Goal: Navigation & Orientation: Find specific page/section

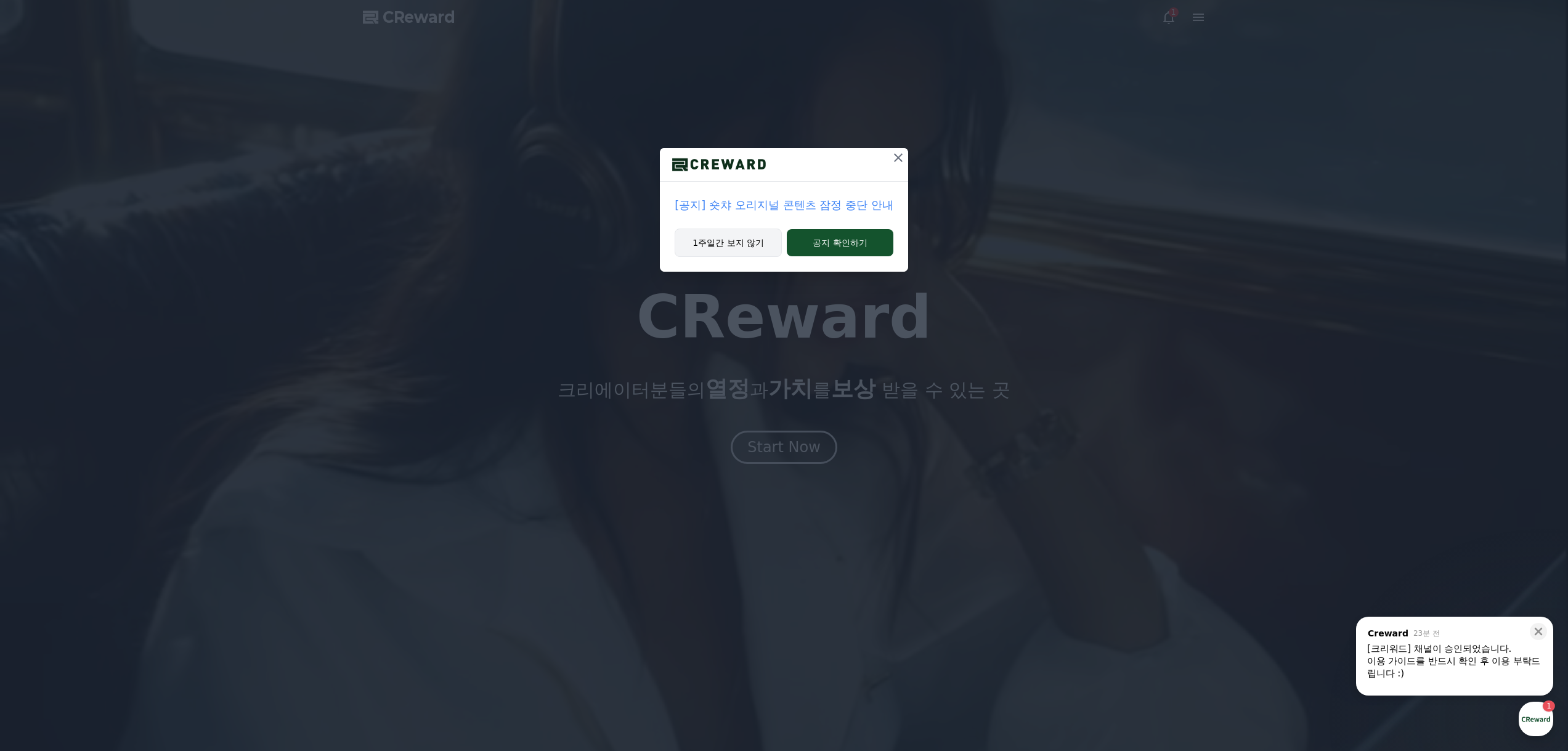
click at [761, 241] on button "1주일간 보지 않기" at bounding box center [728, 242] width 107 height 28
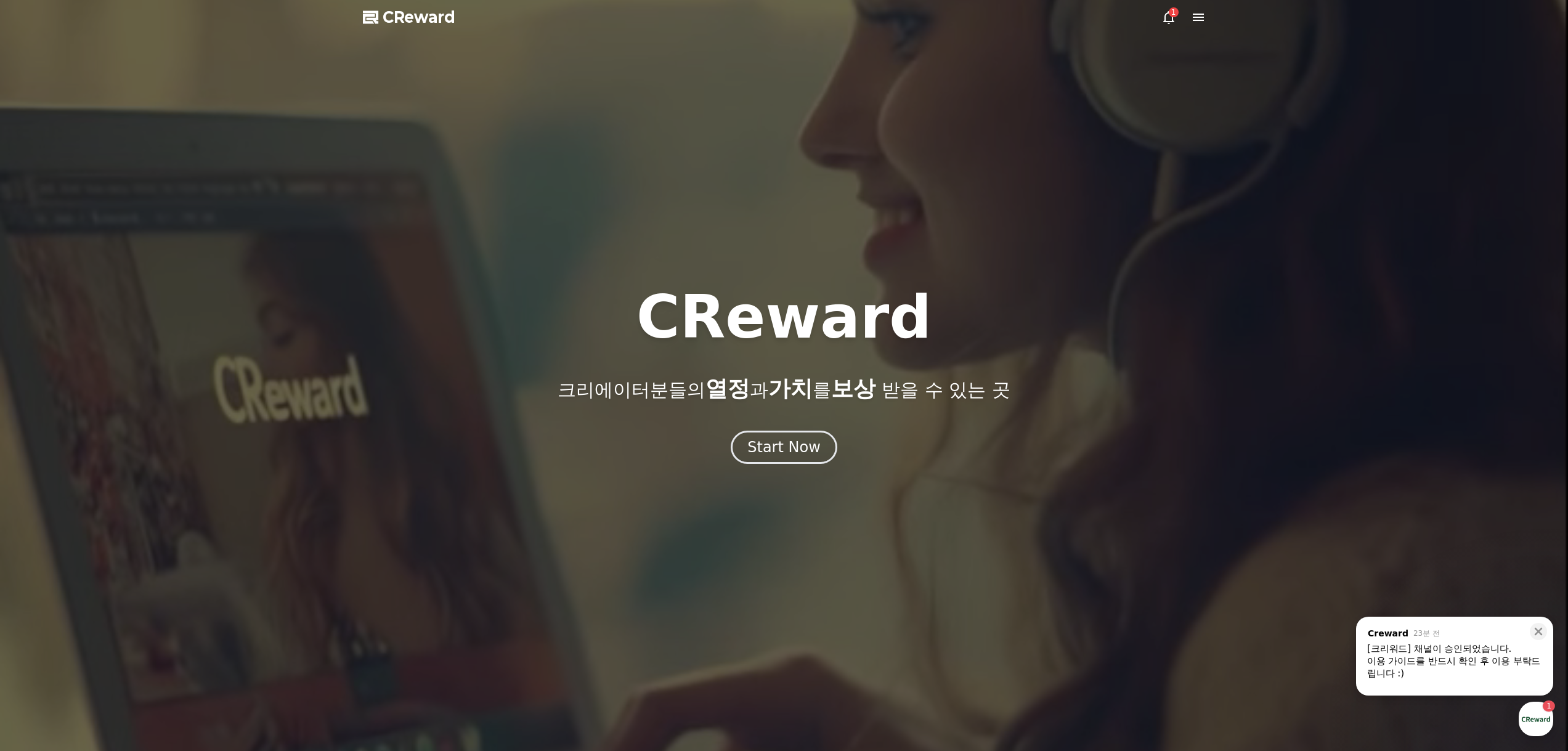
click at [1165, 22] on icon at bounding box center [1169, 17] width 11 height 13
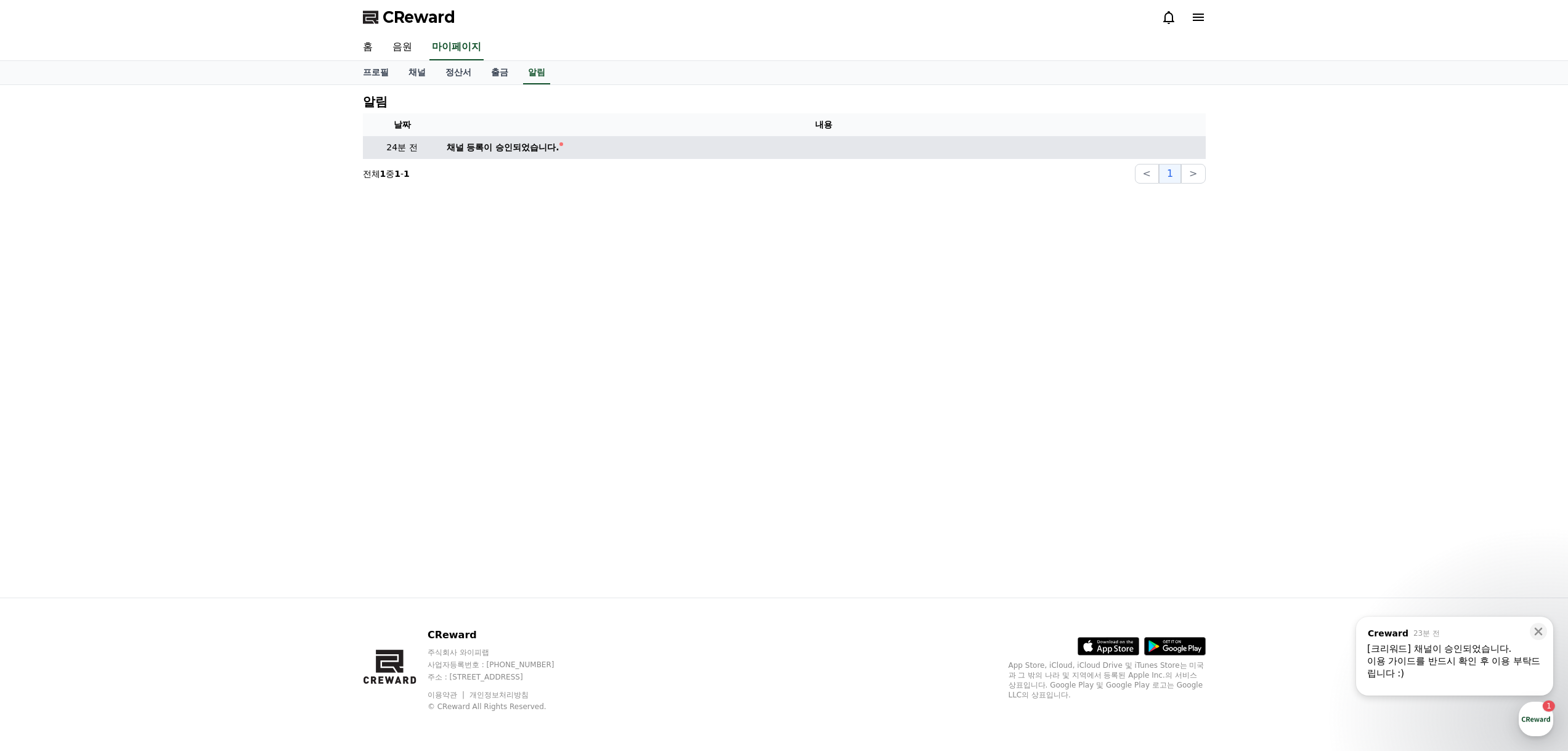
click at [494, 155] on td "채널 등록이 승인되었습니다." at bounding box center [824, 147] width 764 height 22
click at [496, 148] on div "채널 등록이 승인되었습니다." at bounding box center [503, 147] width 113 height 13
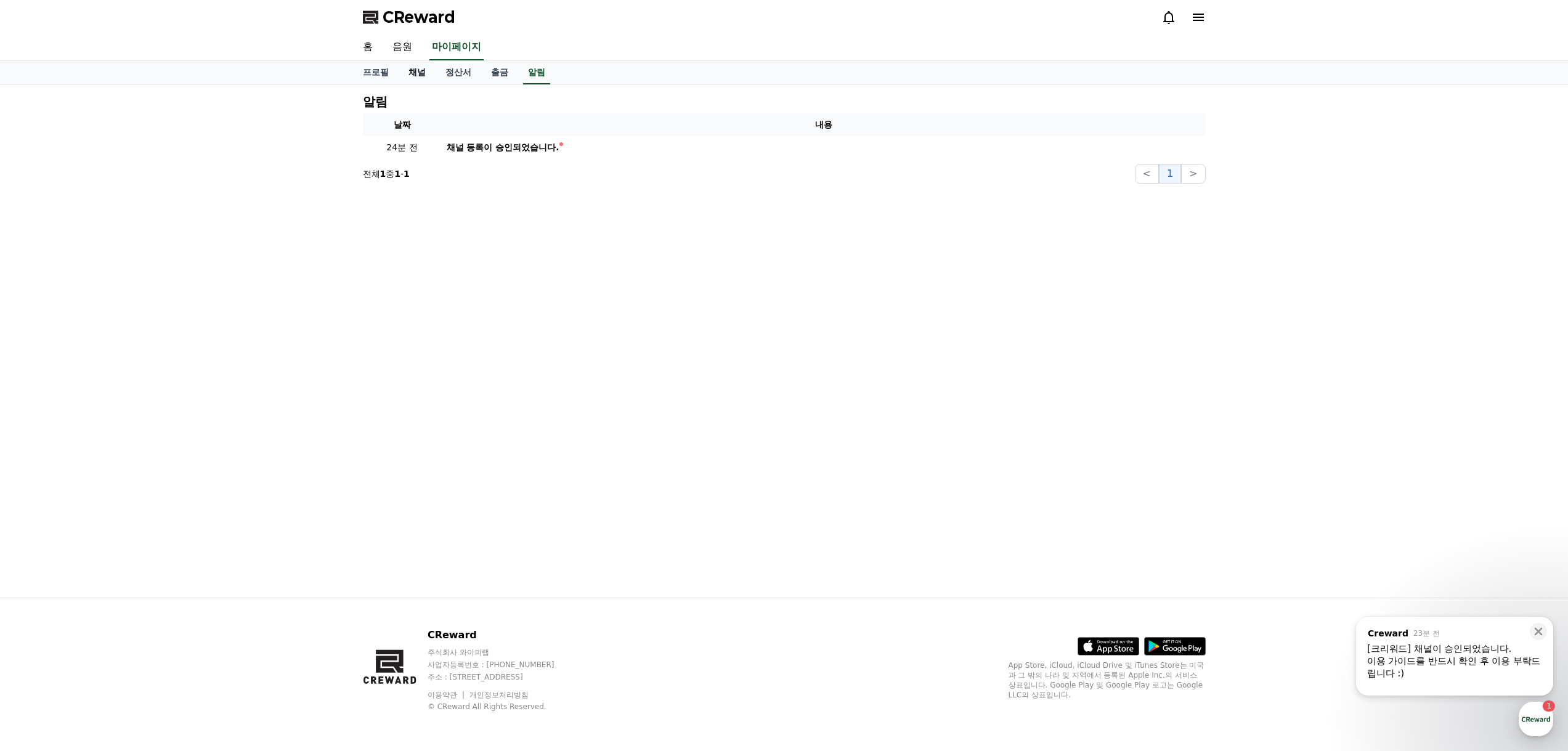
click at [416, 70] on link "채널" at bounding box center [416, 72] width 37 height 23
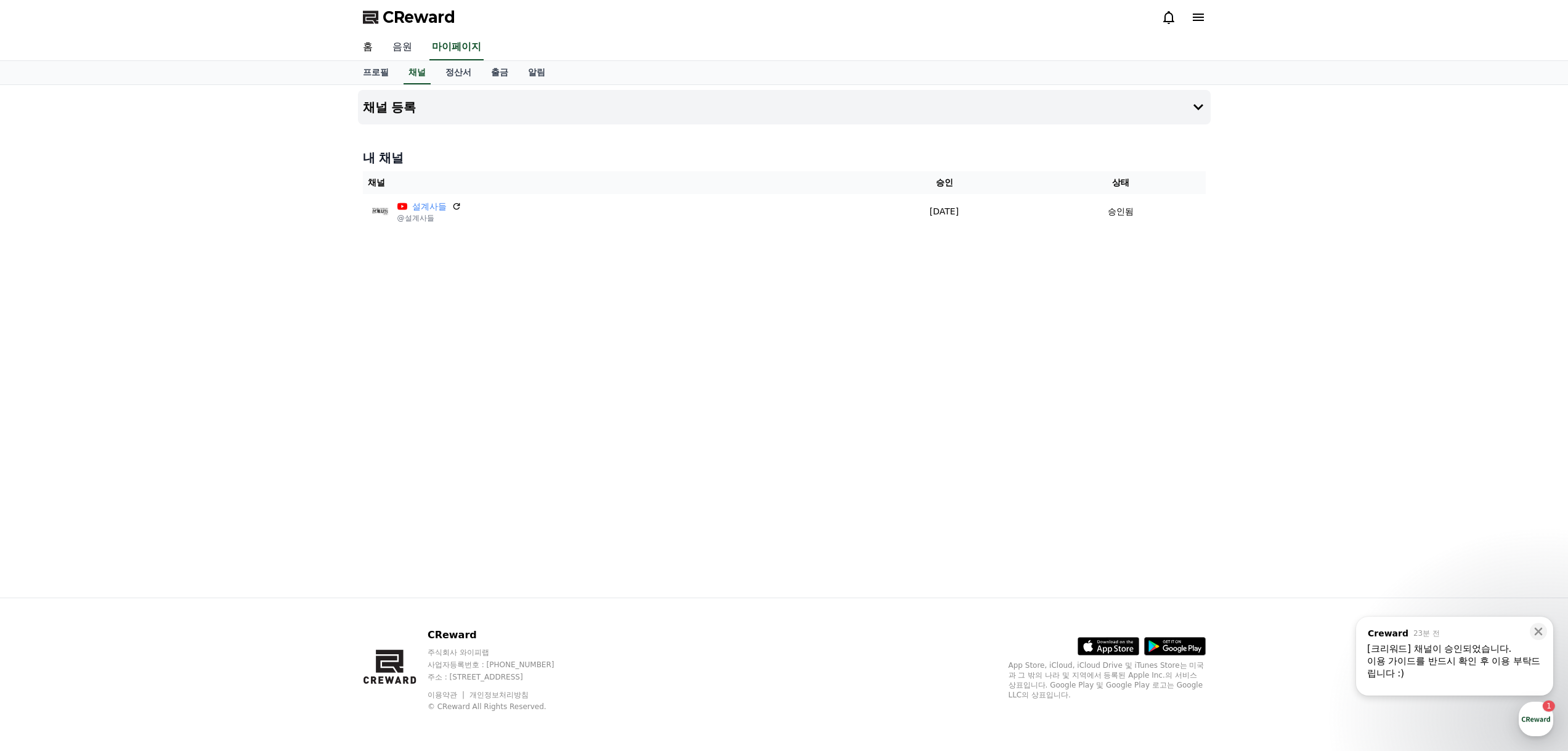
click at [408, 48] on link "음원" at bounding box center [403, 47] width 40 height 26
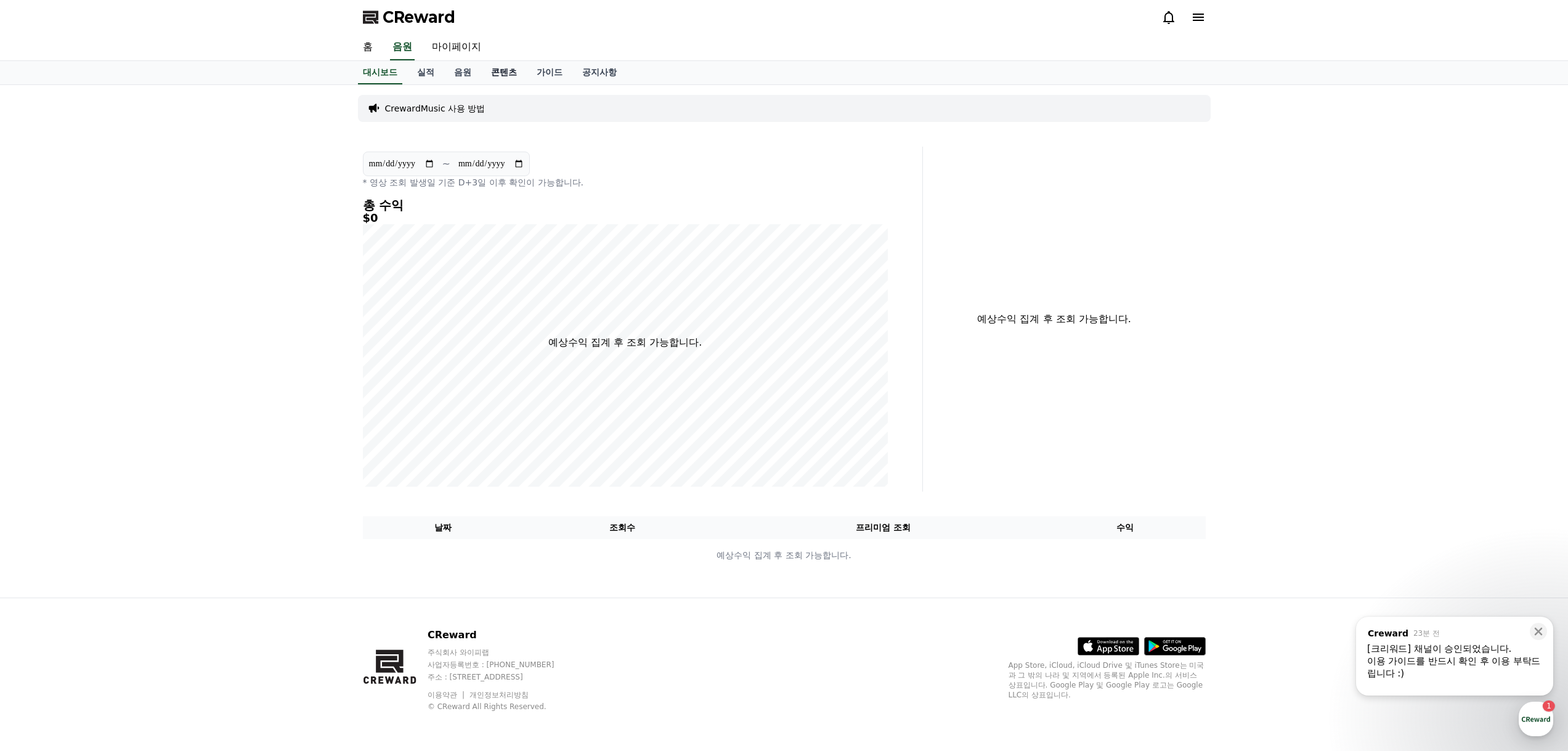
click at [505, 71] on link "콘텐츠" at bounding box center [503, 72] width 46 height 23
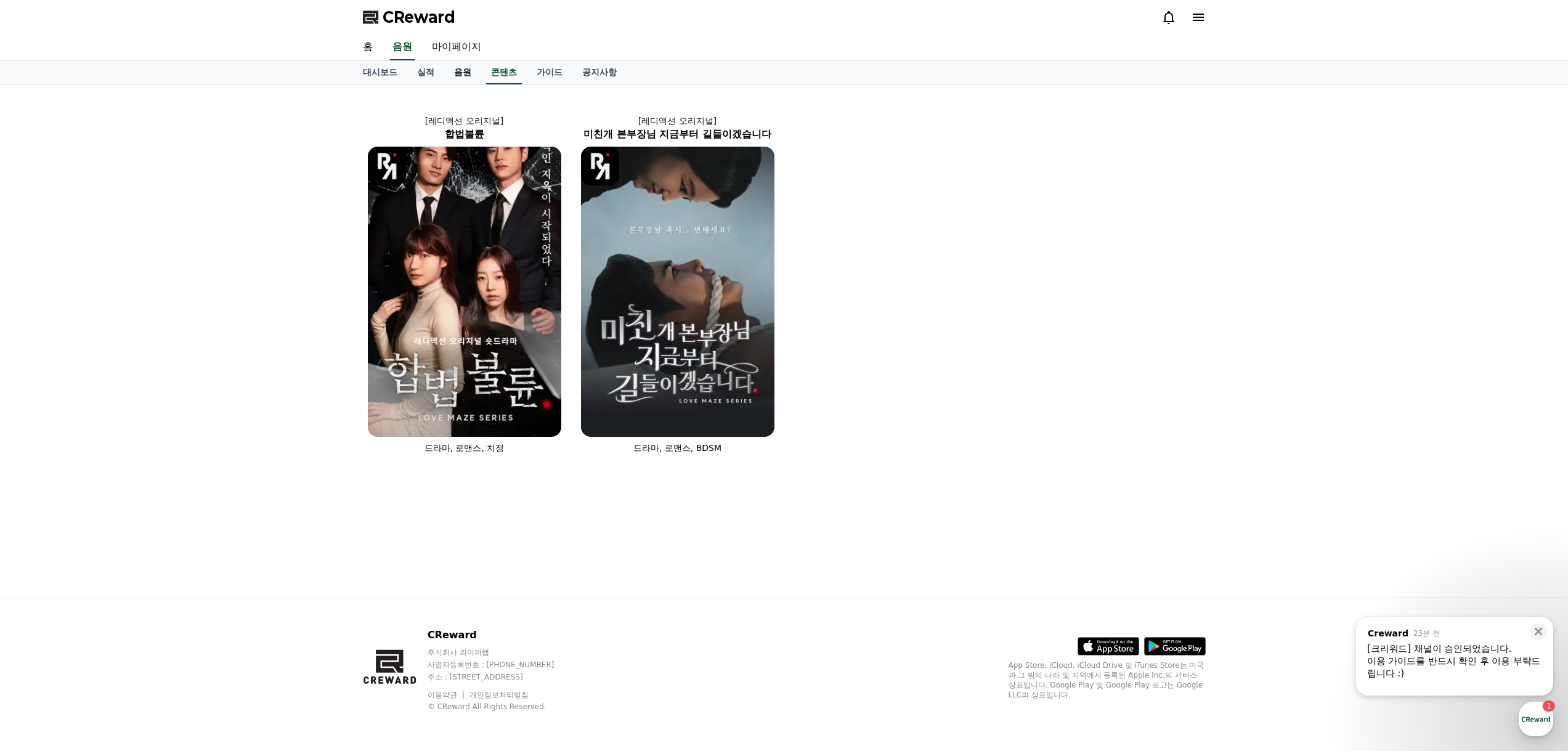
click at [462, 73] on link "음원" at bounding box center [462, 72] width 37 height 23
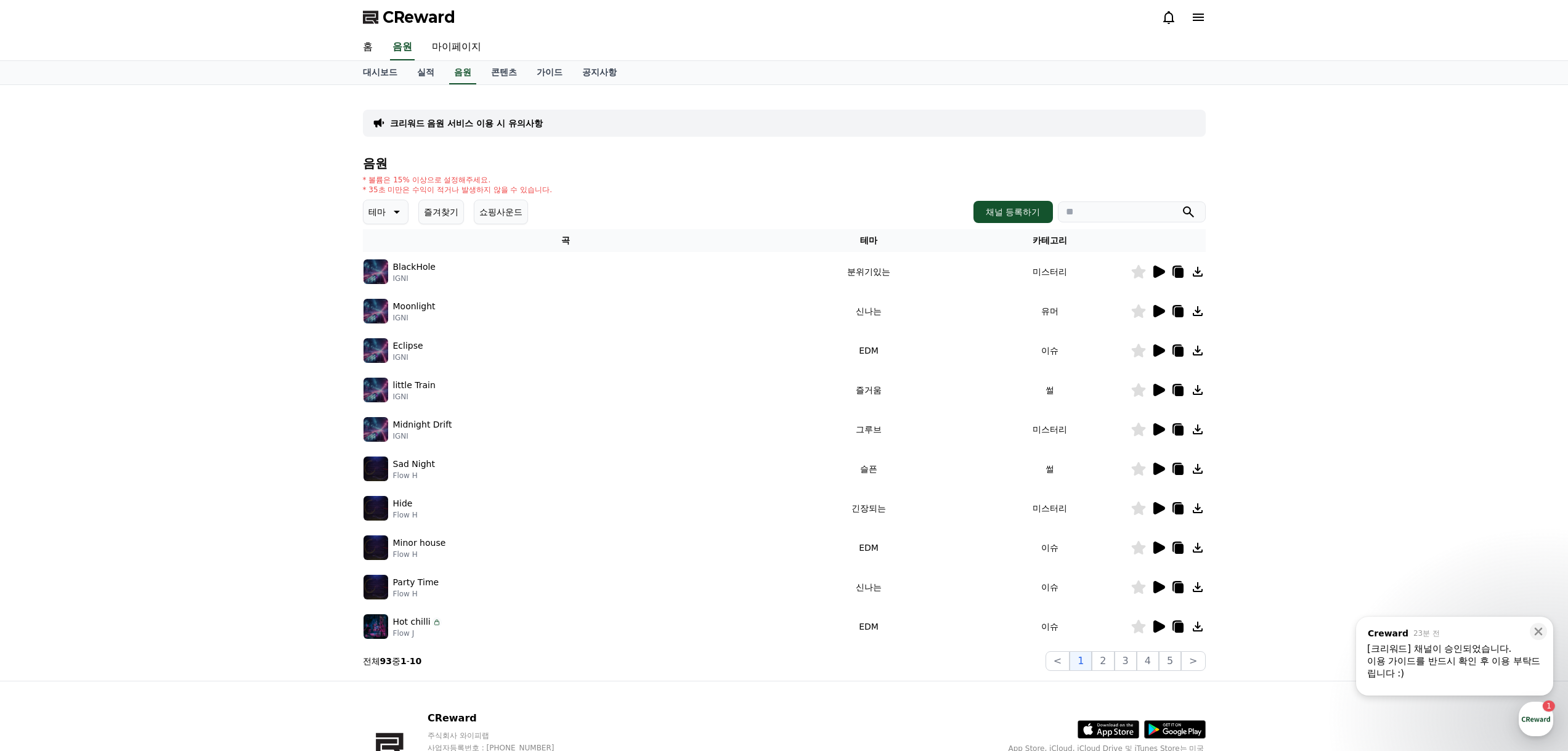
click at [1159, 308] on icon at bounding box center [1159, 311] width 12 height 12
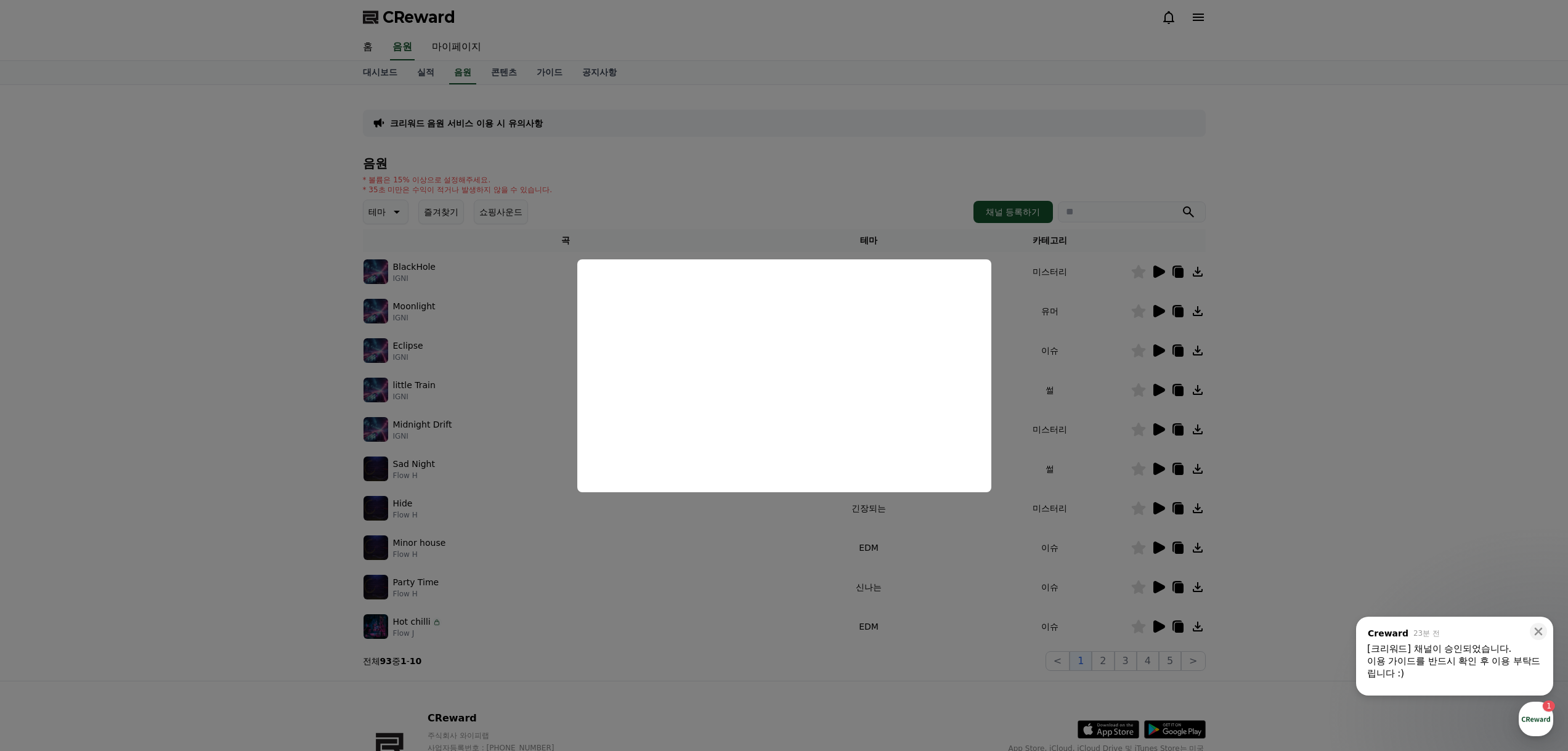
click at [1317, 246] on button "close modal" at bounding box center [784, 375] width 1568 height 751
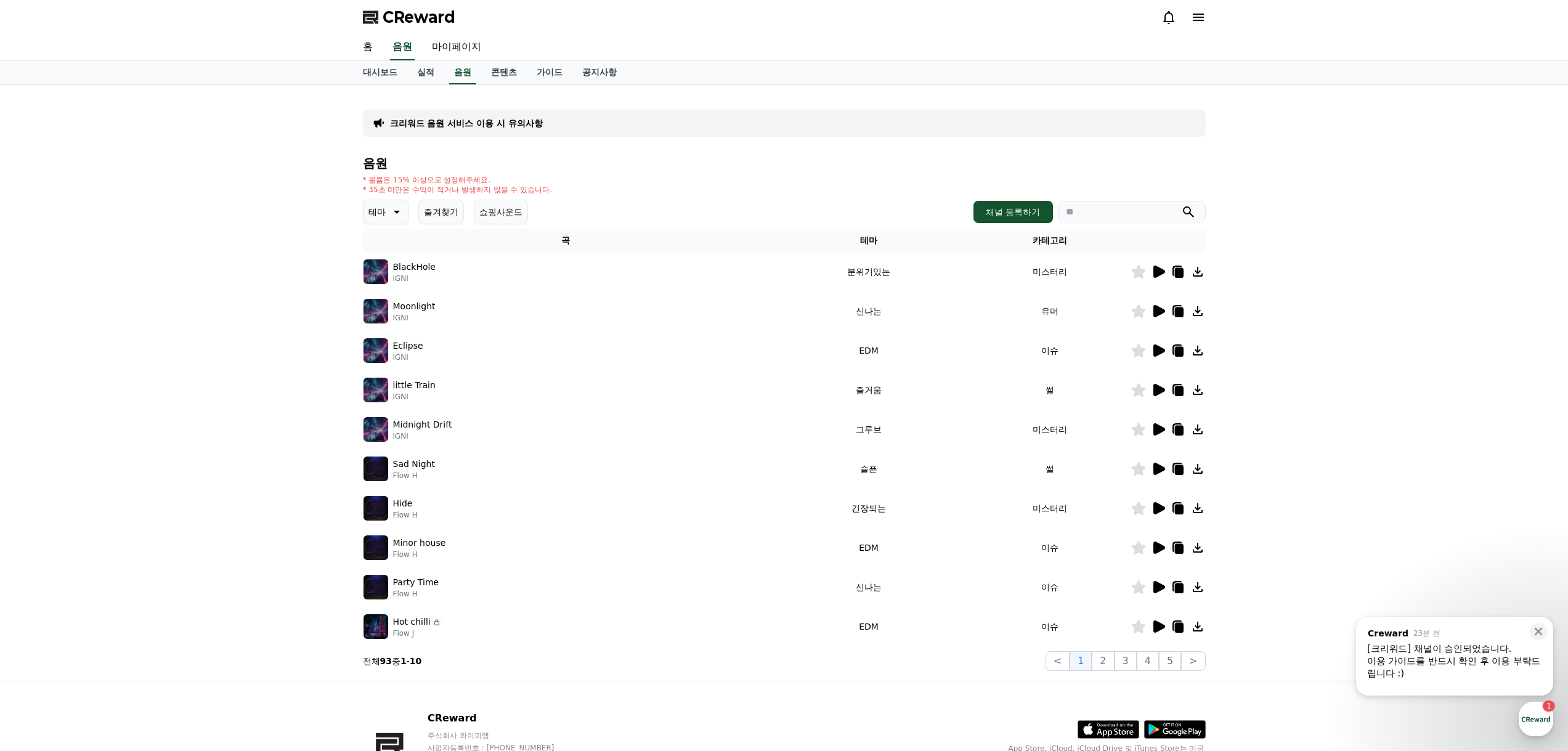
click at [425, 215] on button "즐겨찾기" at bounding box center [440, 212] width 46 height 25
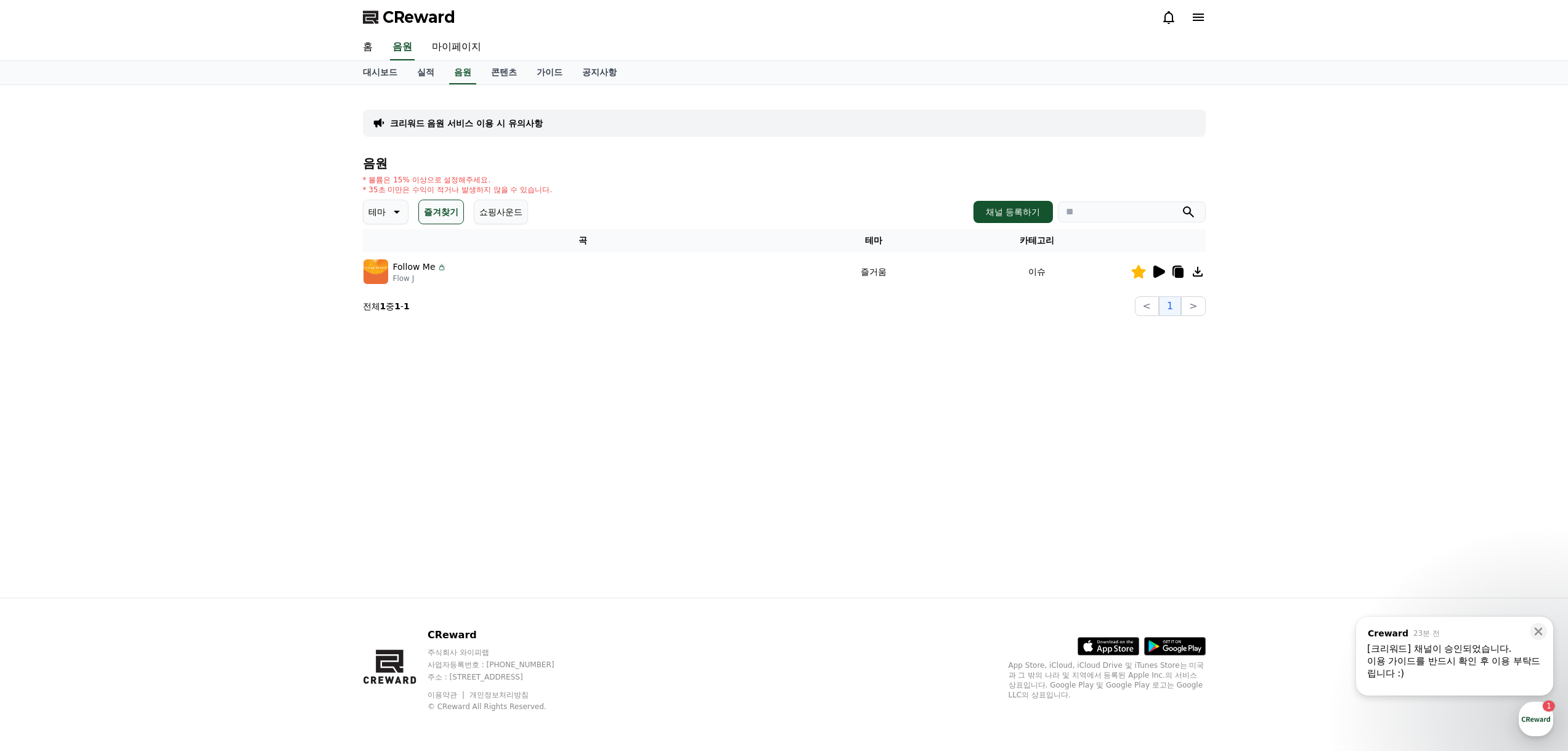
click at [1163, 276] on icon at bounding box center [1158, 272] width 15 height 15
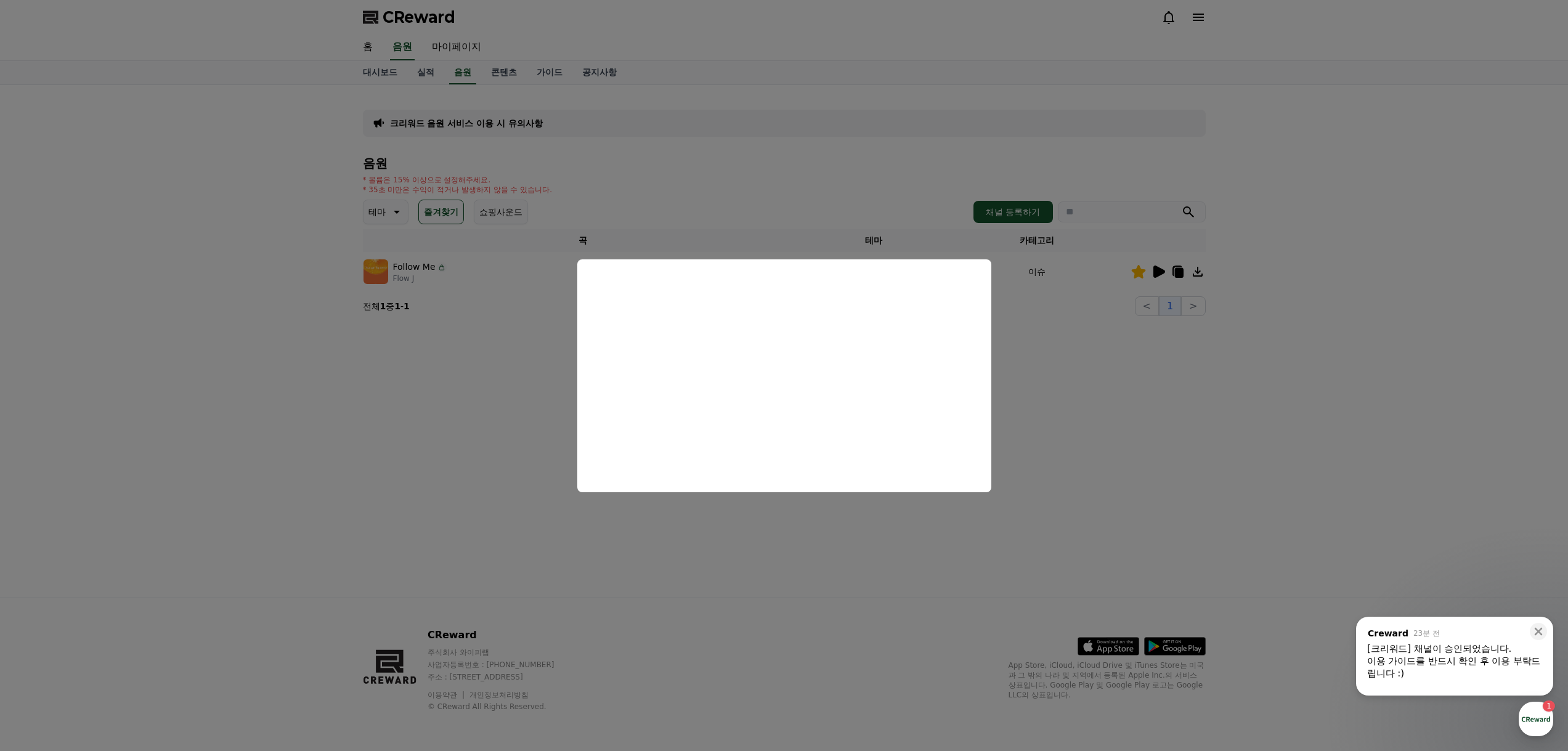
click at [1172, 426] on button "close modal" at bounding box center [784, 375] width 1568 height 751
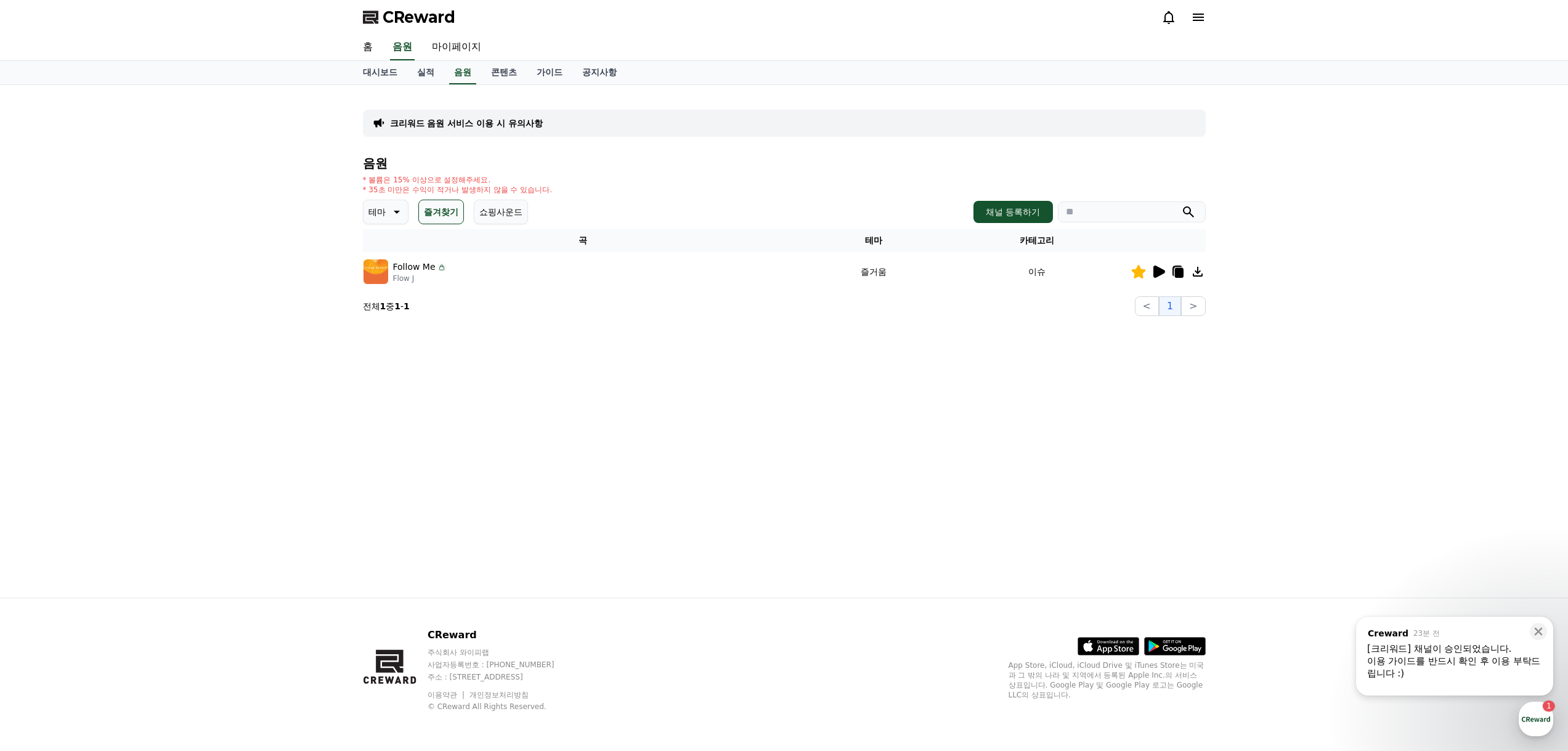
click at [1200, 271] on icon at bounding box center [1197, 272] width 15 height 15
click at [1247, 447] on div "크리워드 음원 서비스 이용 시 유의사항 음원 * 볼륨은 15% 이상으로 설정해주세요. * 35초 미만은 수익이 적거나 발생하지 않을 수 있습니…" at bounding box center [784, 341] width 1568 height 513
click at [485, 122] on p "크리워드 음원 서비스 이용 시 유의사항" at bounding box center [465, 123] width 153 height 12
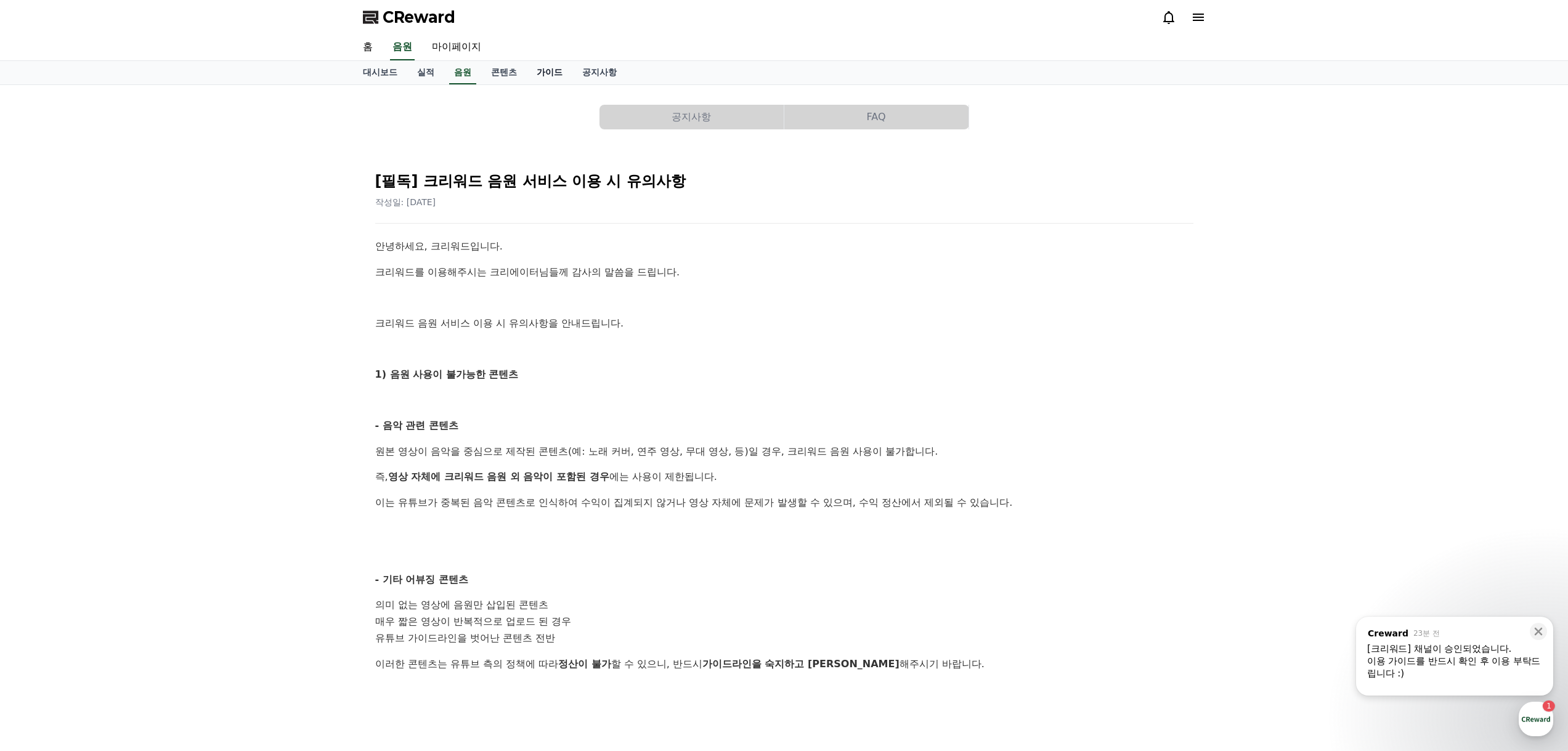
click at [540, 76] on link "가이드" at bounding box center [549, 72] width 46 height 23
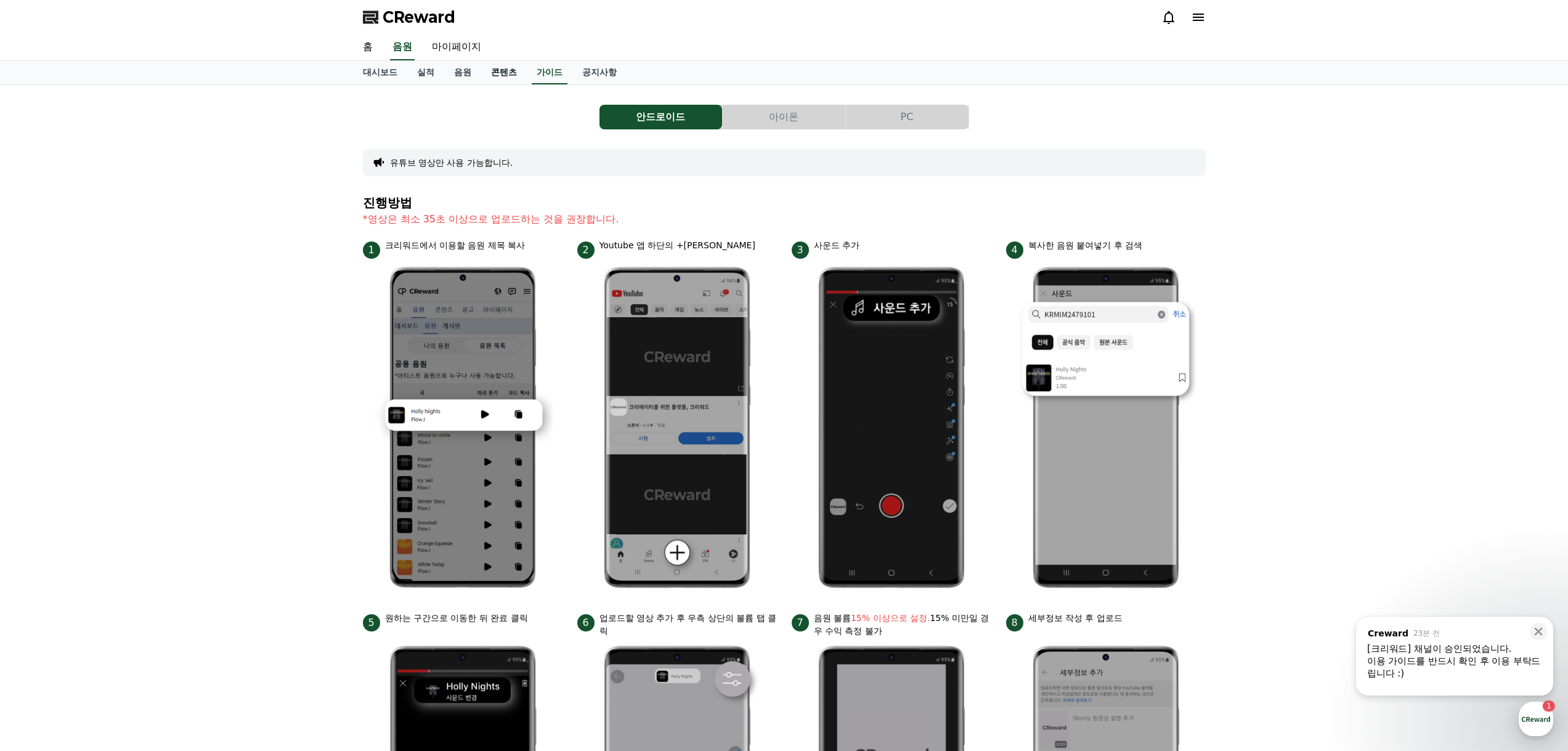
click at [515, 72] on link "콘텐츠" at bounding box center [503, 72] width 46 height 23
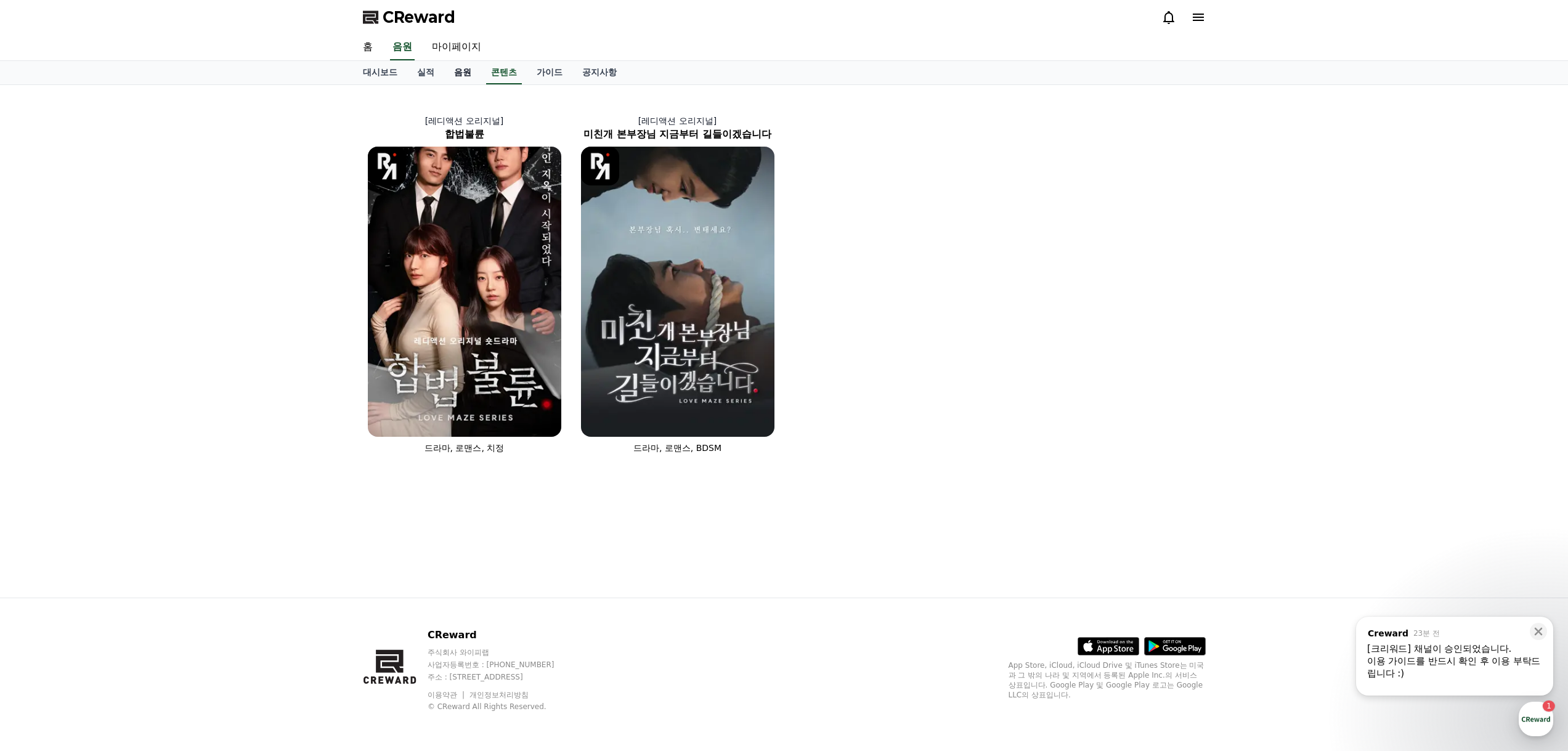
click at [468, 63] on link "음원" at bounding box center [462, 72] width 37 height 23
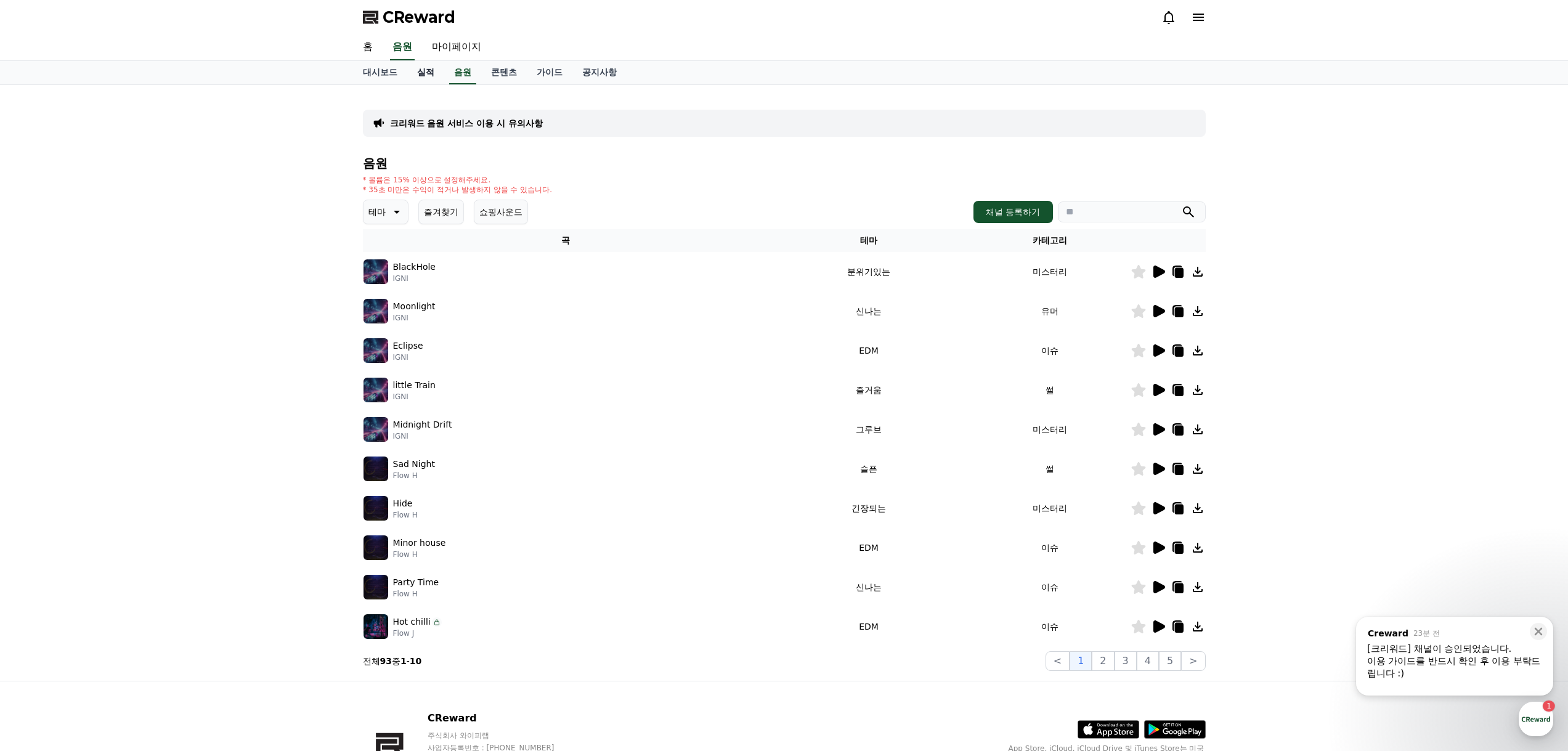
click at [431, 78] on link "실적" at bounding box center [425, 72] width 37 height 23
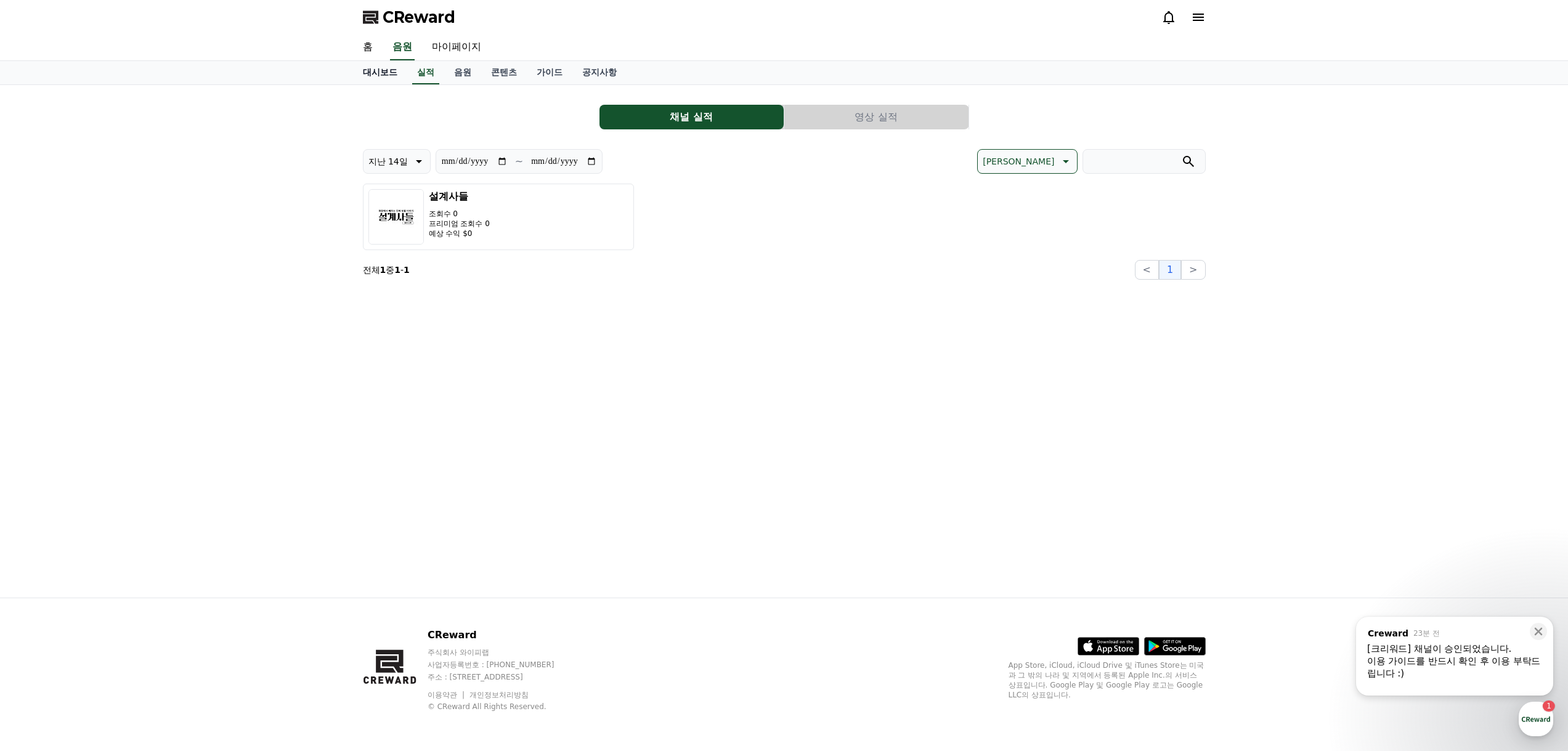
click at [382, 76] on link "대시보드" at bounding box center [380, 72] width 54 height 23
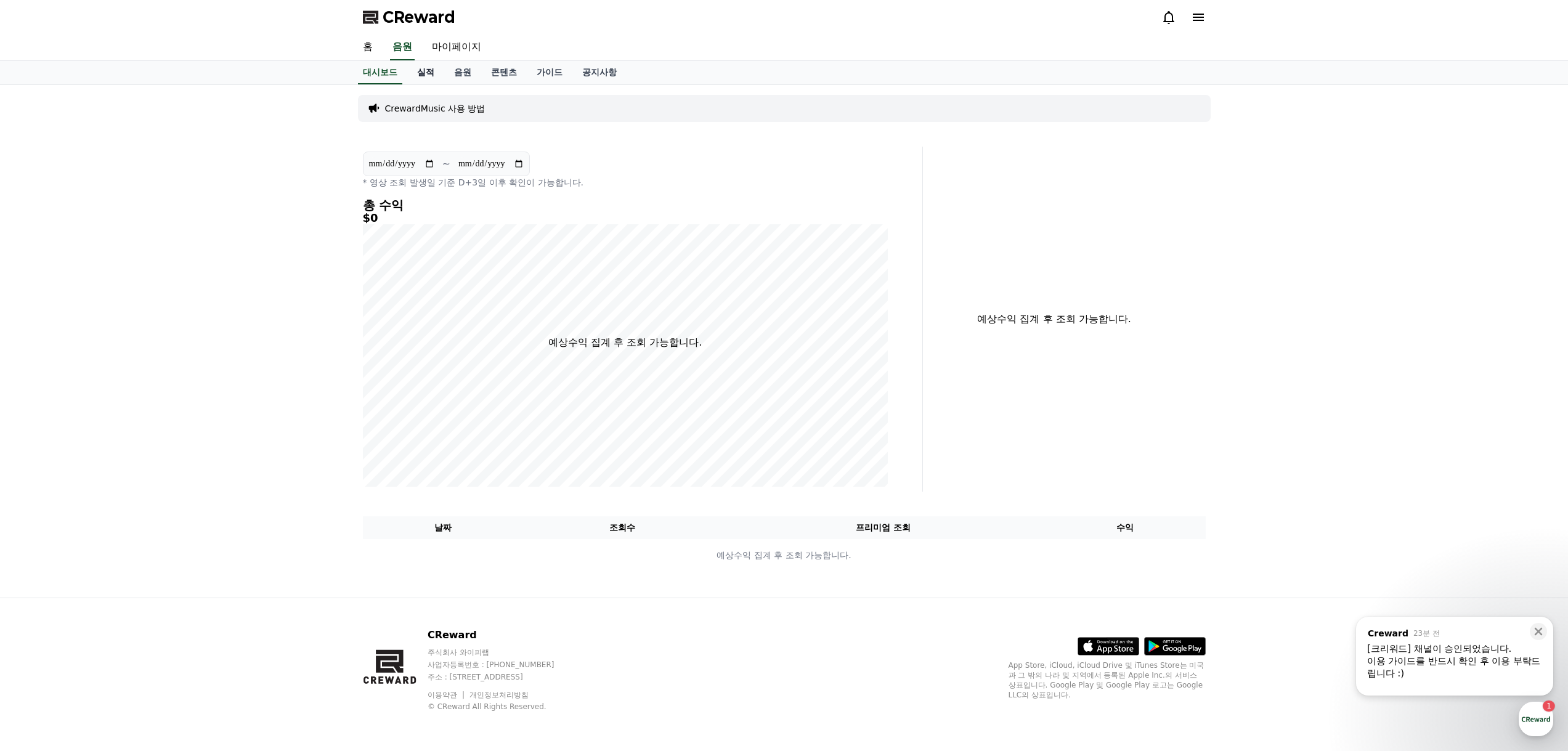
click at [434, 83] on link "실적" at bounding box center [425, 72] width 37 height 23
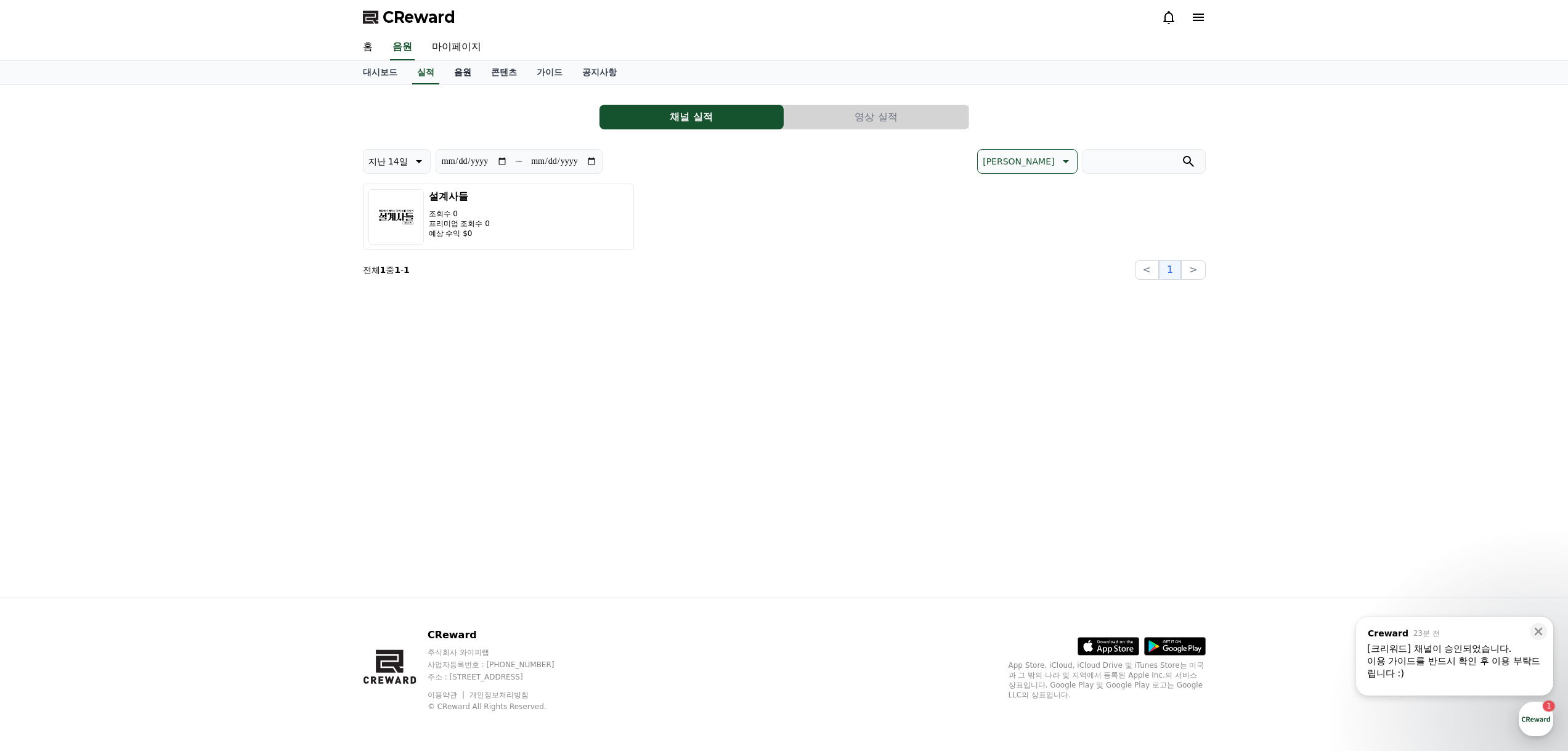
click at [464, 72] on link "음원" at bounding box center [462, 72] width 37 height 23
